Goal: Information Seeking & Learning: Learn about a topic

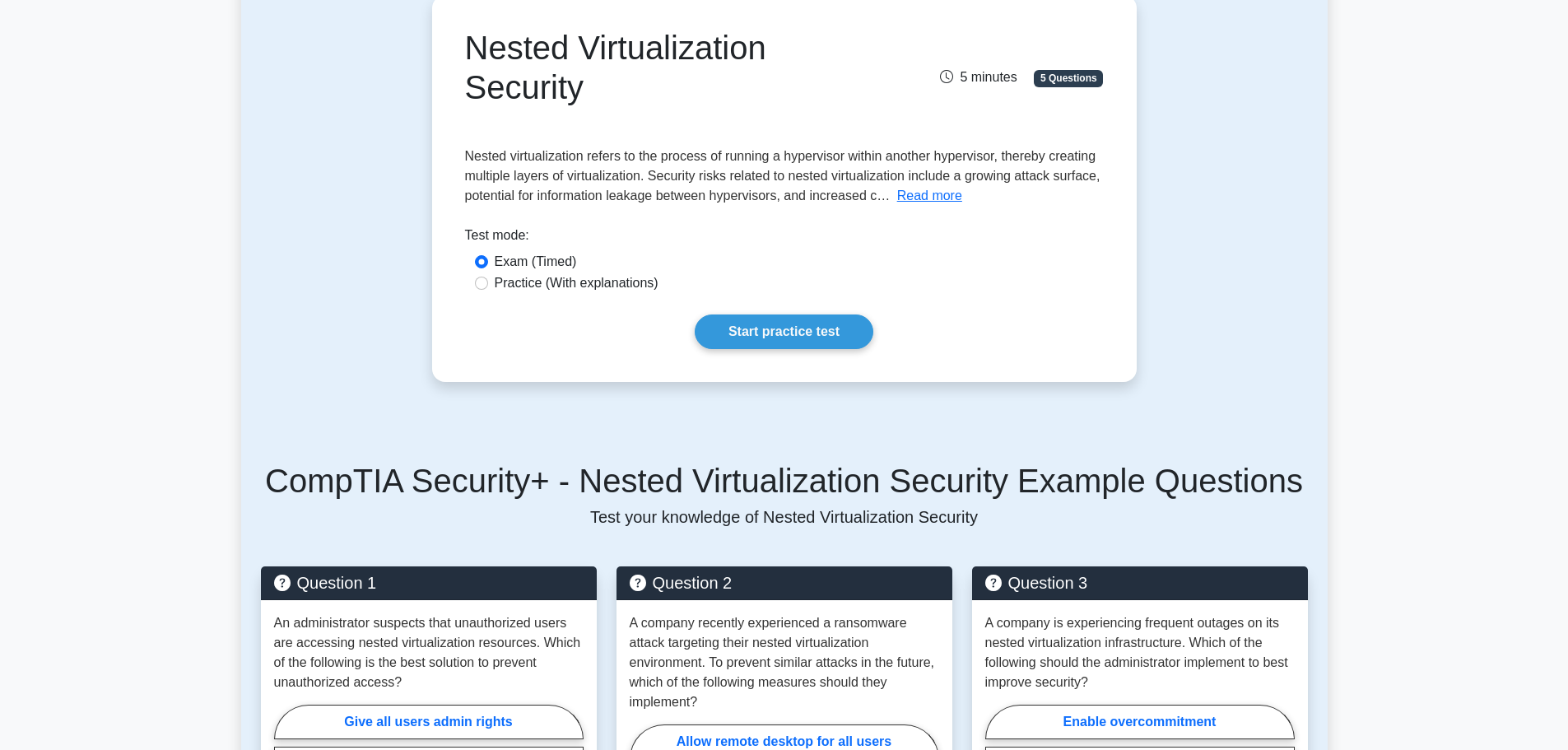
scroll to position [165, 0]
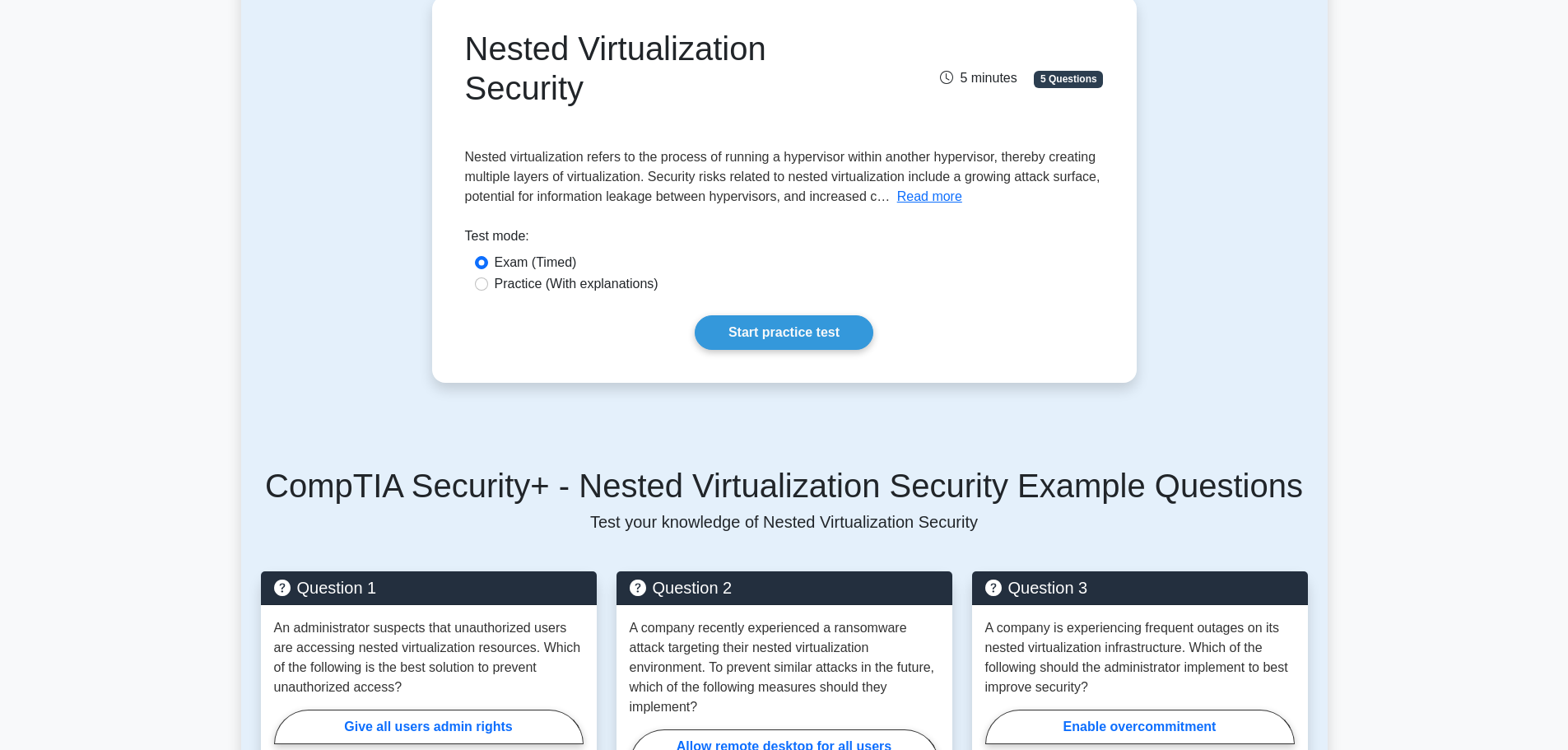
click at [505, 280] on label "Practice (With explanations)" at bounding box center [576, 284] width 163 height 20
click at [488, 280] on input "Practice (With explanations)" at bounding box center [480, 283] width 13 height 13
radio input "true"
click at [501, 263] on label "Exam (Timed)" at bounding box center [535, 262] width 83 height 20
click at [488, 263] on input "Exam (Timed)" at bounding box center [480, 262] width 13 height 13
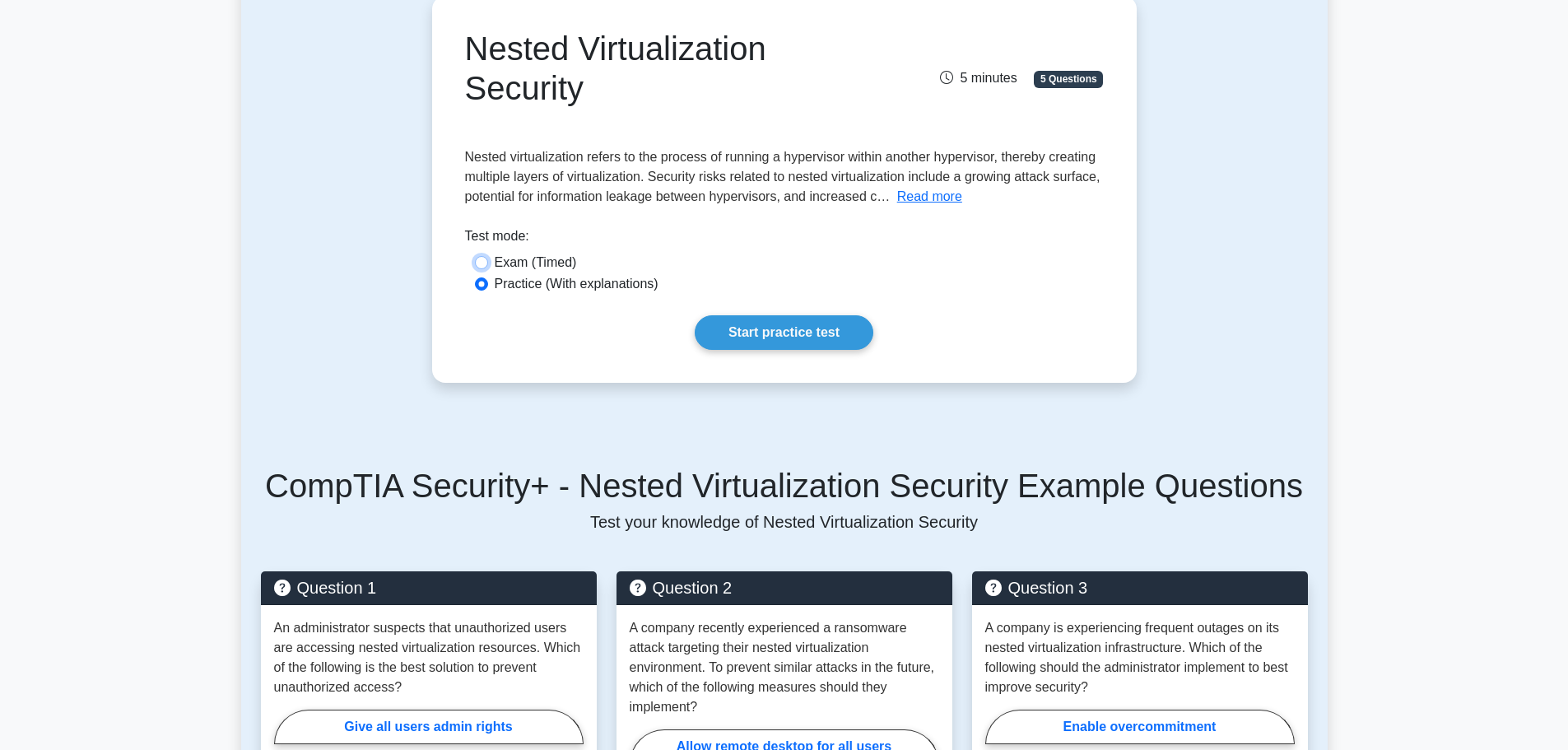
radio input "true"
click at [535, 284] on label "Practice (With explanations)" at bounding box center [576, 284] width 163 height 20
click at [488, 284] on input "Practice (With explanations)" at bounding box center [480, 283] width 13 height 13
radio input "true"
click at [804, 337] on link "Start practice test" at bounding box center [784, 332] width 178 height 35
